Goal: Information Seeking & Learning: Find specific fact

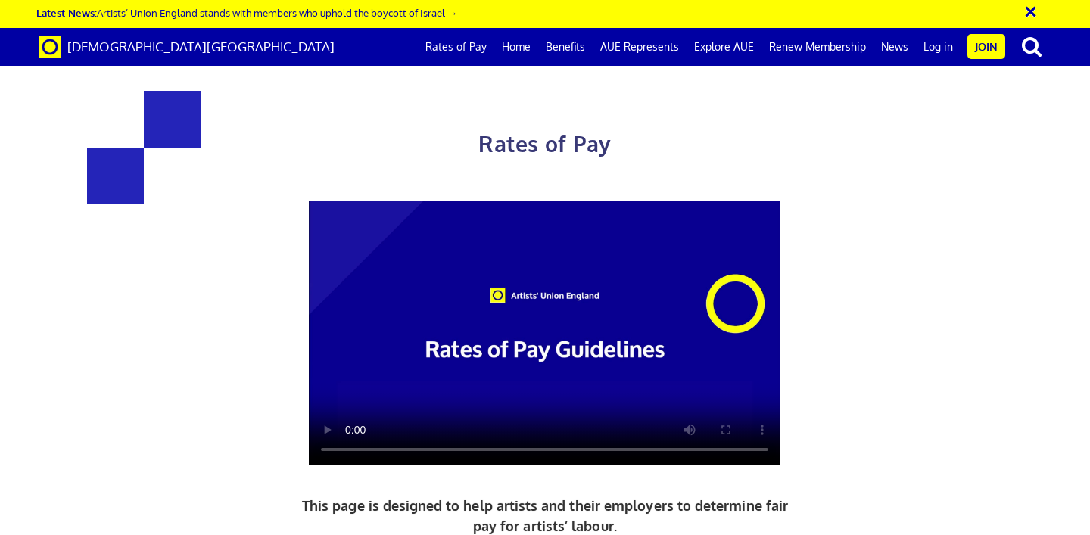
scroll to position [485, 0]
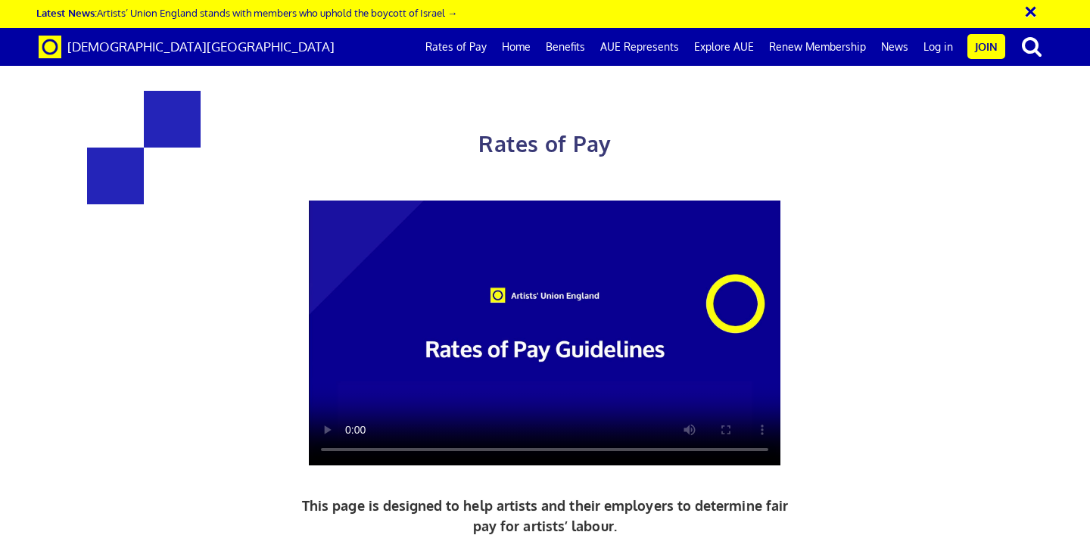
scroll to position [2800, 0]
